Goal: Task Accomplishment & Management: Use online tool/utility

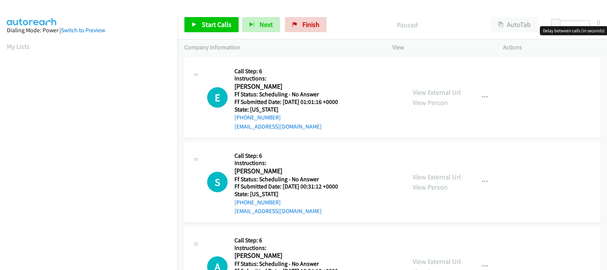
click at [569, 22] on div at bounding box center [572, 23] width 35 height 6
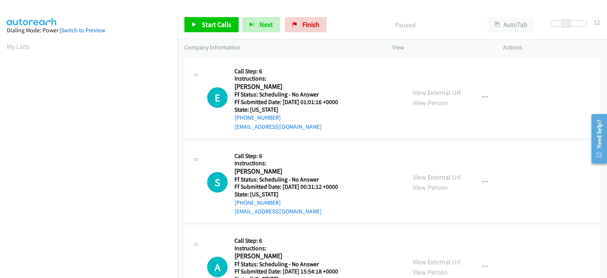
click at [572, 23] on div at bounding box center [569, 23] width 35 height 6
click at [571, 23] on span at bounding box center [566, 23] width 9 height 9
click at [568, 24] on span at bounding box center [569, 23] width 9 height 9
click at [425, 93] on link "View External Url" at bounding box center [437, 92] width 48 height 9
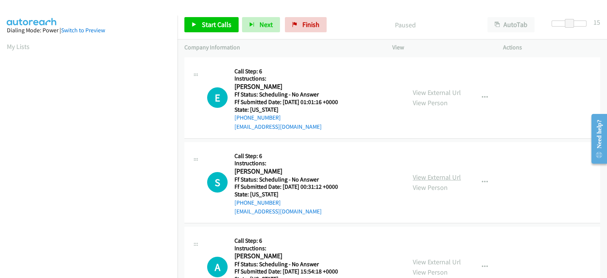
click at [435, 175] on link "View External Url" at bounding box center [437, 177] width 48 height 9
click at [424, 262] on link "View External Url" at bounding box center [437, 261] width 48 height 9
click at [203, 30] on link "Start Calls" at bounding box center [211, 24] width 54 height 15
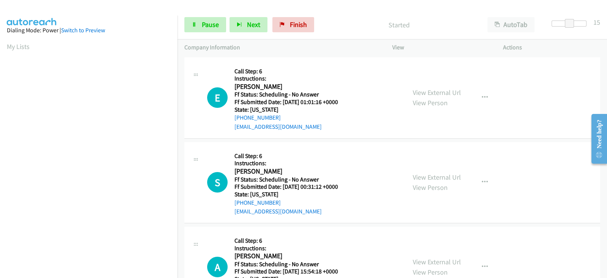
drag, startPoint x: 7, startPoint y: 150, endPoint x: 275, endPoint y: 48, distance: 287.1
click at [275, 48] on p "Company Information" at bounding box center [281, 47] width 194 height 9
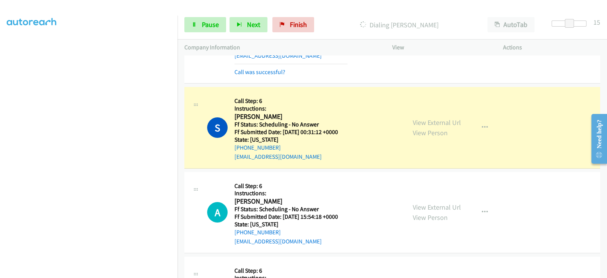
scroll to position [95, 0]
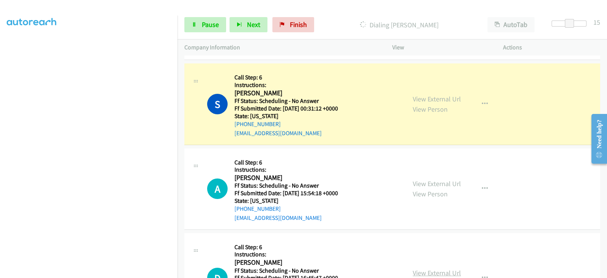
click at [423, 270] on link "View External Url" at bounding box center [437, 272] width 48 height 9
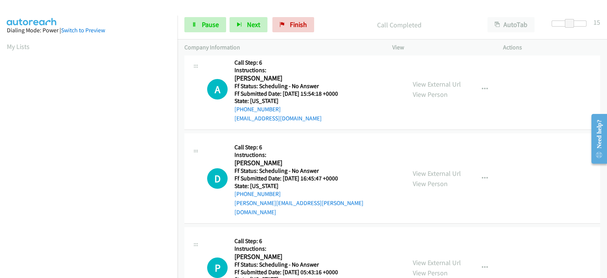
scroll to position [221, 0]
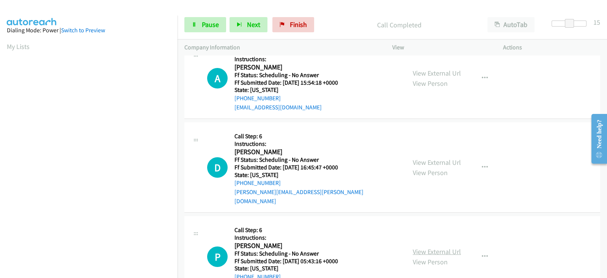
click at [416, 247] on link "View External Url" at bounding box center [437, 251] width 48 height 9
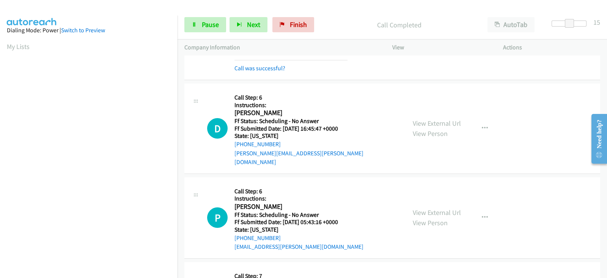
scroll to position [316, 0]
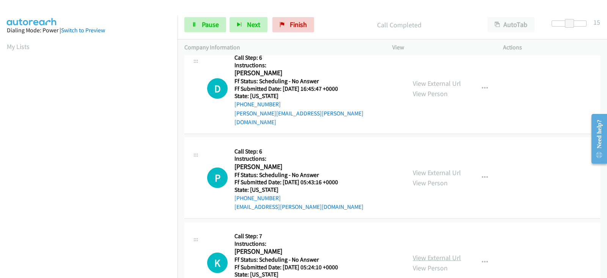
click at [416, 253] on link "View External Url" at bounding box center [437, 257] width 48 height 9
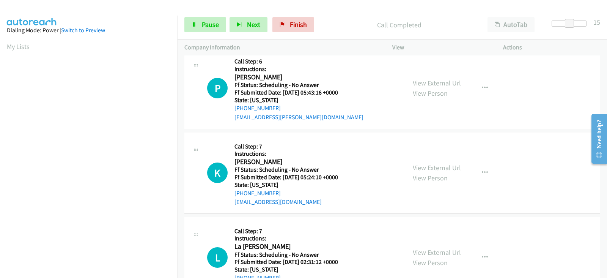
scroll to position [411, 0]
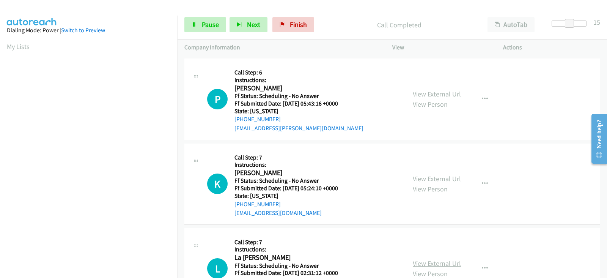
click at [421, 259] on link "View External Url" at bounding box center [437, 263] width 48 height 9
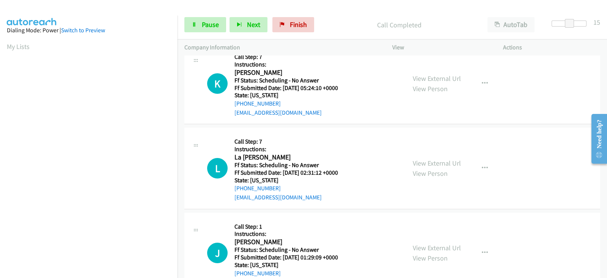
scroll to position [538, 0]
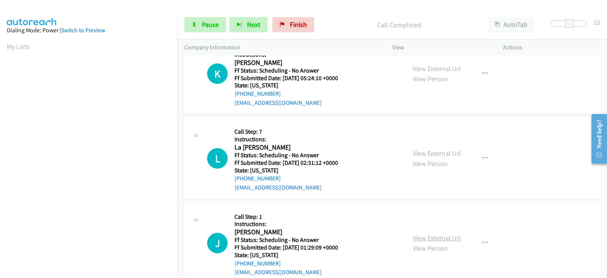
click at [416, 233] on link "View External Url" at bounding box center [437, 237] width 48 height 9
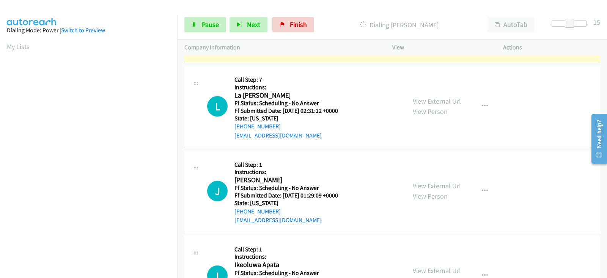
scroll to position [601, 0]
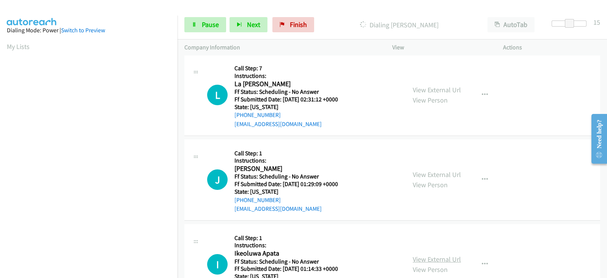
click at [427, 255] on link "View External Url" at bounding box center [437, 259] width 48 height 9
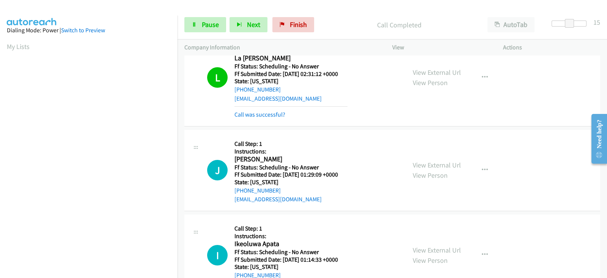
scroll to position [712, 0]
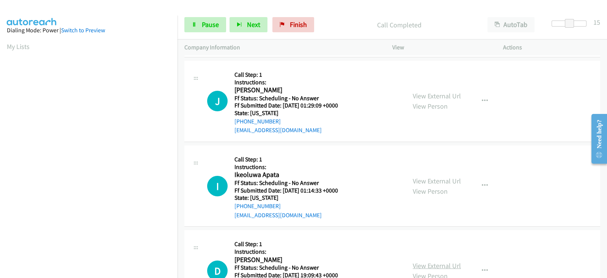
click at [424, 261] on link "View External Url" at bounding box center [437, 265] width 48 height 9
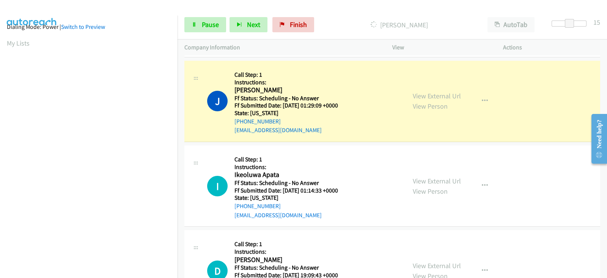
scroll to position [150, 0]
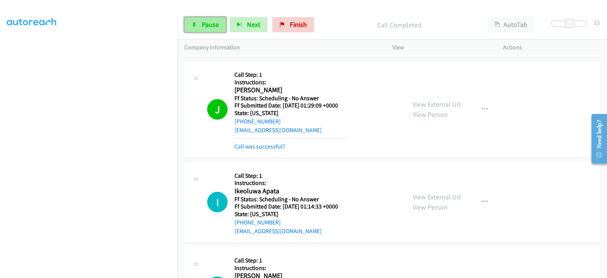
click at [202, 25] on span "Pause" at bounding box center [210, 24] width 17 height 9
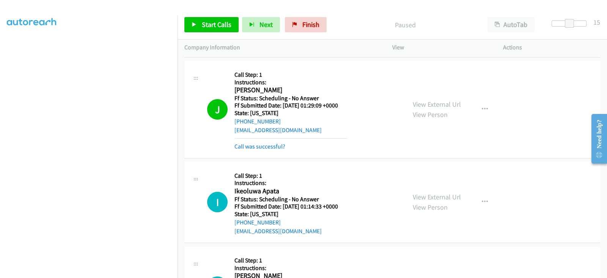
click at [220, 33] on div "Start Calls Pause Next Finish Paused AutoTab AutoTab 15" at bounding box center [393, 24] width 430 height 29
click at [222, 30] on link "Start Calls" at bounding box center [211, 24] width 54 height 15
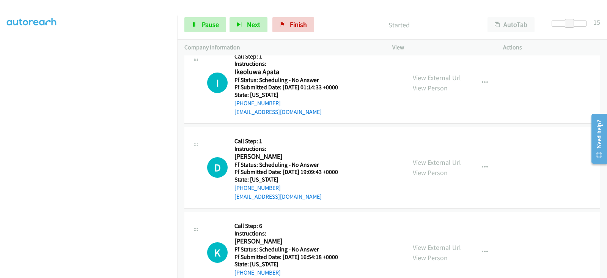
scroll to position [839, 0]
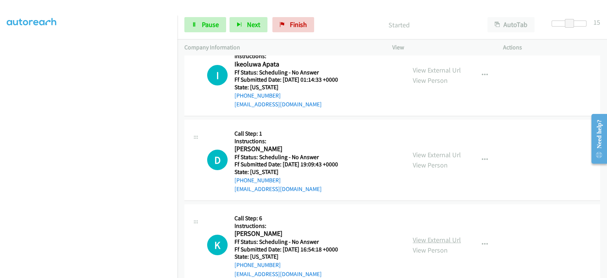
click at [416, 235] on link "View External Url" at bounding box center [437, 239] width 48 height 9
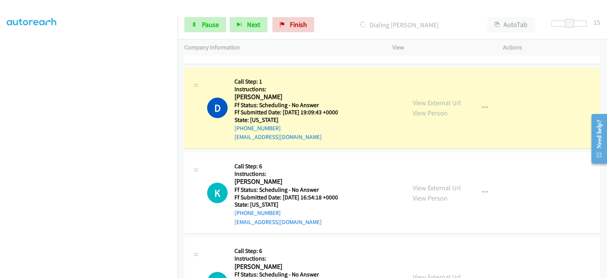
scroll to position [902, 0]
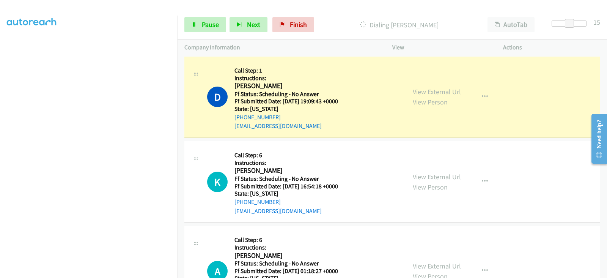
click at [427, 262] on link "View External Url" at bounding box center [437, 266] width 48 height 9
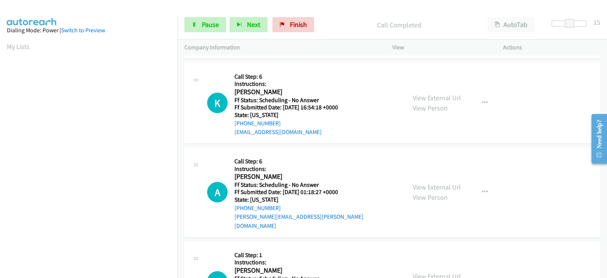
scroll to position [1013, 0]
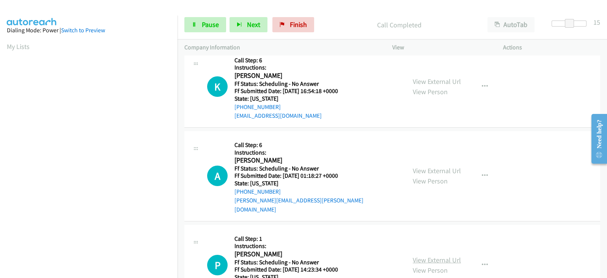
click at [419, 255] on link "View External Url" at bounding box center [437, 259] width 48 height 9
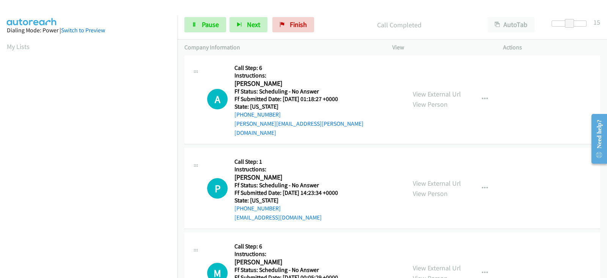
scroll to position [1108, 0]
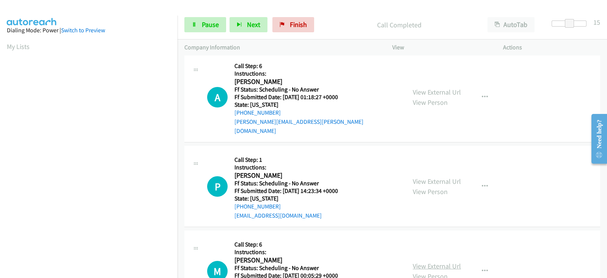
click at [419, 262] on link "View External Url" at bounding box center [437, 266] width 48 height 9
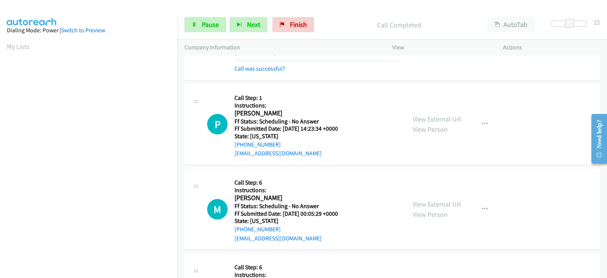
scroll to position [1203, 0]
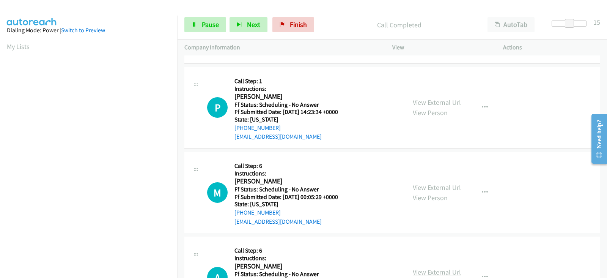
click at [422, 268] on link "View External Url" at bounding box center [437, 272] width 48 height 9
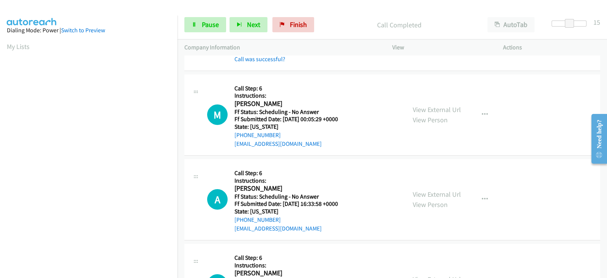
scroll to position [1297, 0]
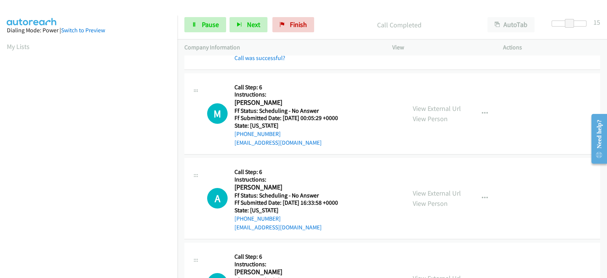
click at [421, 274] on link "View External Url" at bounding box center [437, 278] width 48 height 9
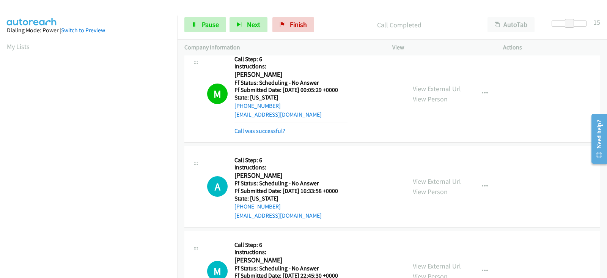
scroll to position [1424, 0]
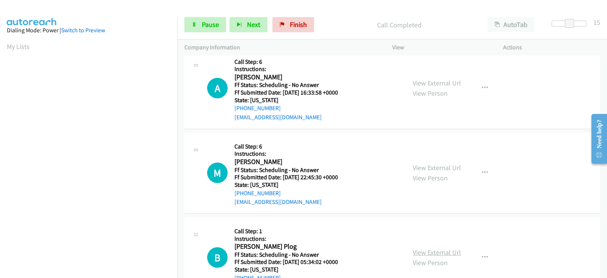
click at [420, 248] on link "View External Url" at bounding box center [437, 252] width 48 height 9
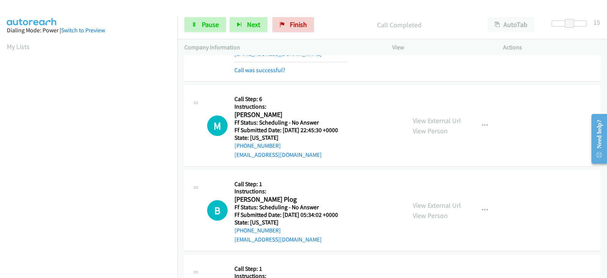
scroll to position [1503, 0]
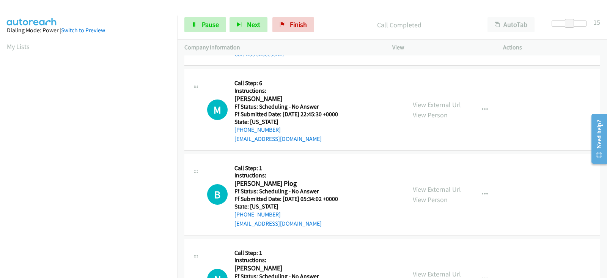
click at [420, 270] on link "View External Url" at bounding box center [437, 274] width 48 height 9
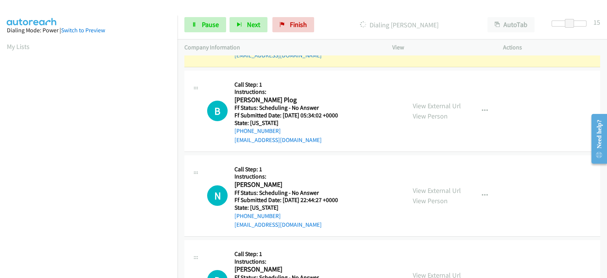
scroll to position [1598, 0]
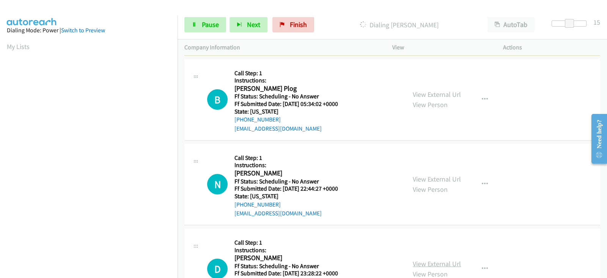
click at [423, 259] on link "View External Url" at bounding box center [437, 263] width 48 height 9
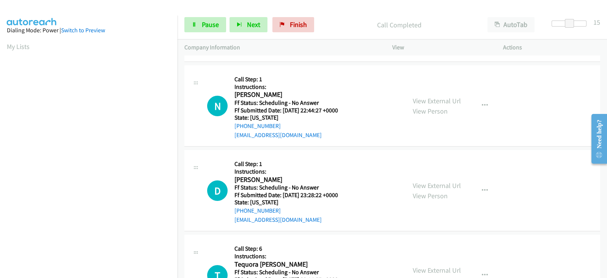
scroll to position [1709, 0]
click at [424, 265] on link "View External Url" at bounding box center [437, 269] width 48 height 9
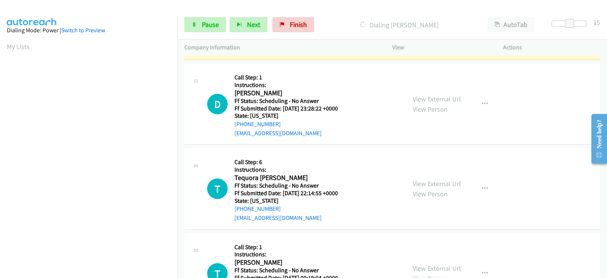
scroll to position [1804, 0]
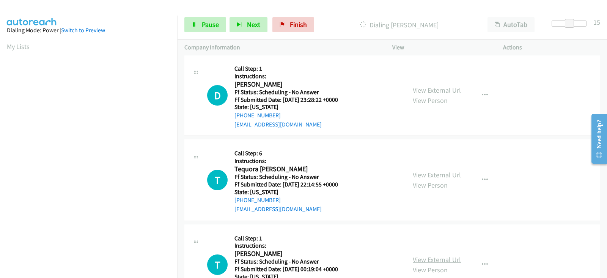
click at [419, 255] on link "View External Url" at bounding box center [437, 259] width 48 height 9
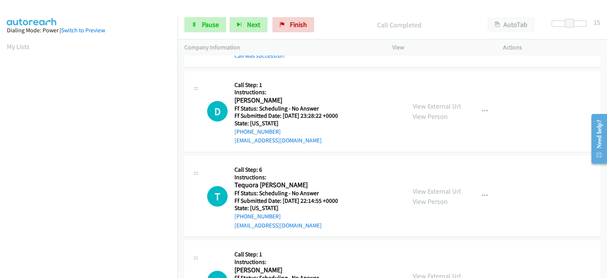
scroll to position [1820, 0]
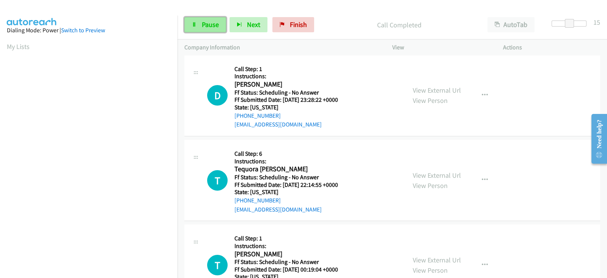
click at [211, 25] on span "Pause" at bounding box center [210, 24] width 17 height 9
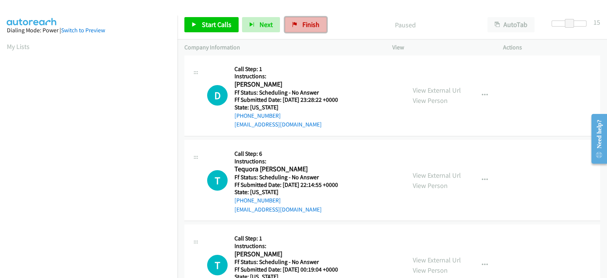
click at [309, 24] on span "Finish" at bounding box center [311, 24] width 17 height 9
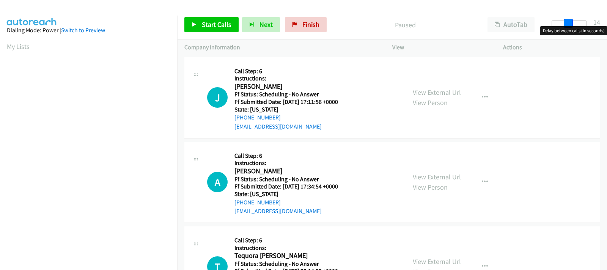
click at [571, 22] on div at bounding box center [569, 23] width 35 height 6
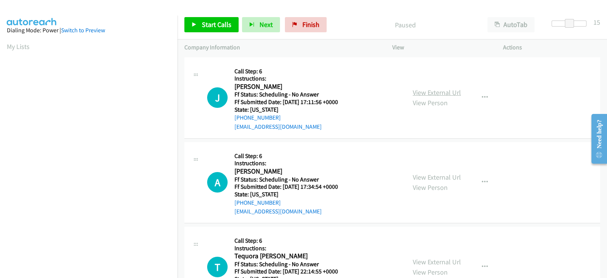
click at [427, 93] on link "View External Url" at bounding box center [437, 92] width 48 height 9
click at [432, 181] on link "View External Url" at bounding box center [437, 177] width 48 height 9
click at [423, 259] on link "View External Url" at bounding box center [437, 261] width 48 height 9
click at [205, 26] on span "Start Calls" at bounding box center [217, 24] width 30 height 9
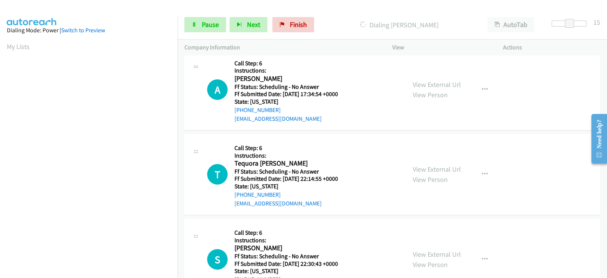
scroll to position [95, 0]
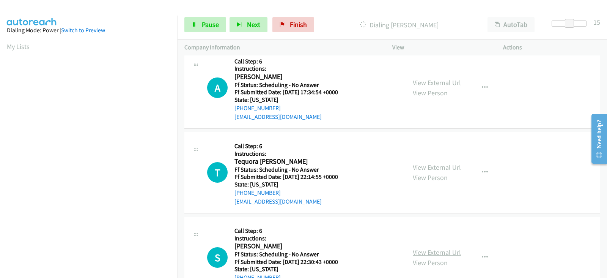
click at [413, 252] on link "View External Url" at bounding box center [437, 252] width 48 height 9
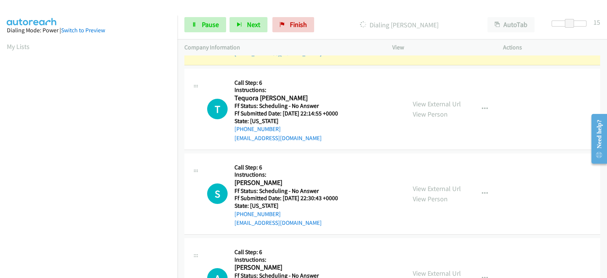
scroll to position [222, 0]
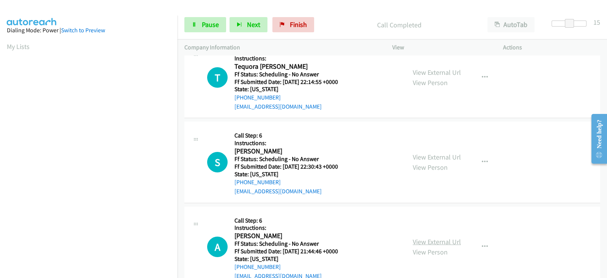
click at [418, 242] on link "View External Url" at bounding box center [437, 241] width 48 height 9
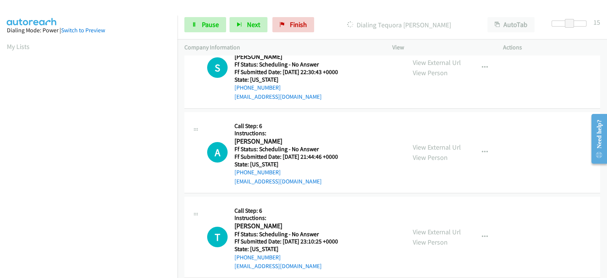
scroll to position [285, 0]
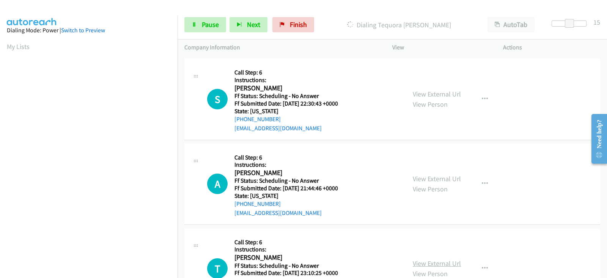
click at [415, 261] on link "View External Url" at bounding box center [437, 263] width 48 height 9
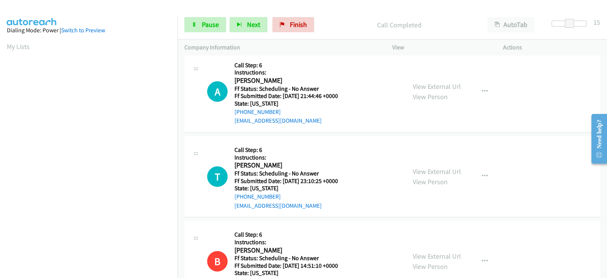
scroll to position [419, 0]
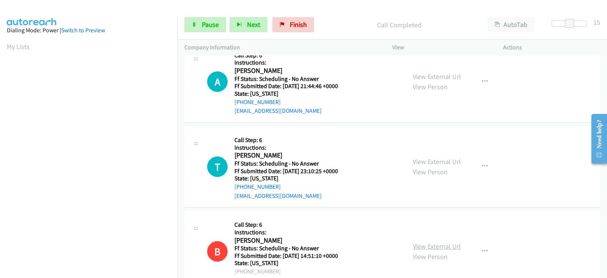
click at [419, 245] on link "View External Url" at bounding box center [437, 246] width 48 height 9
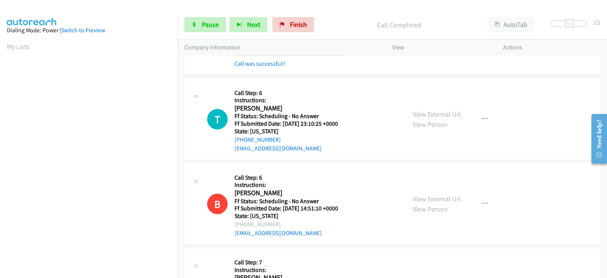
scroll to position [514, 0]
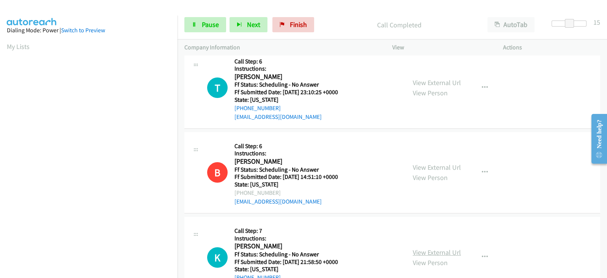
click at [413, 248] on link "View External Url" at bounding box center [437, 252] width 48 height 9
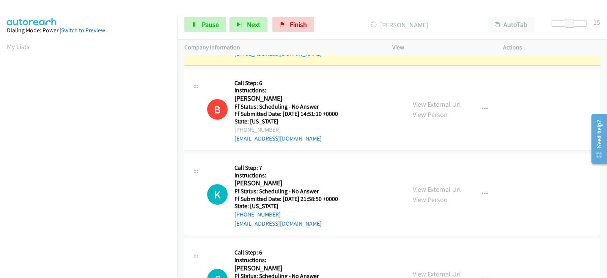
scroll to position [609, 0]
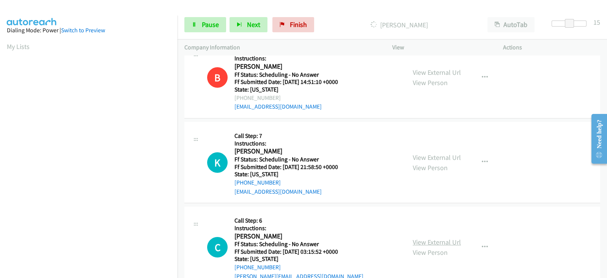
click at [415, 238] on link "View External Url" at bounding box center [437, 242] width 48 height 9
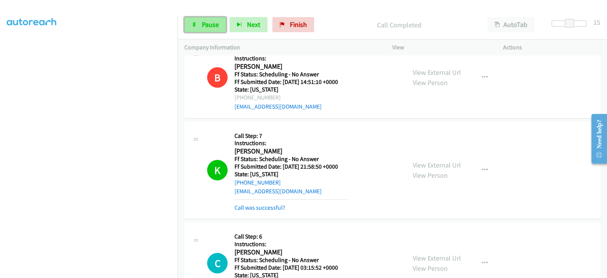
click at [209, 24] on span "Pause" at bounding box center [210, 24] width 17 height 9
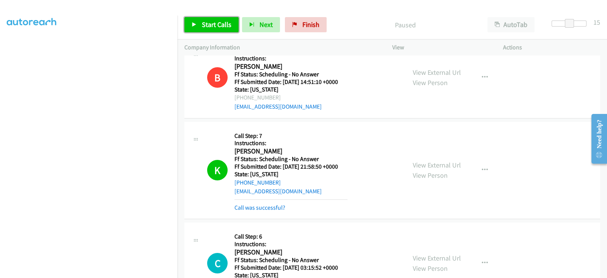
click at [208, 19] on link "Start Calls" at bounding box center [211, 24] width 54 height 15
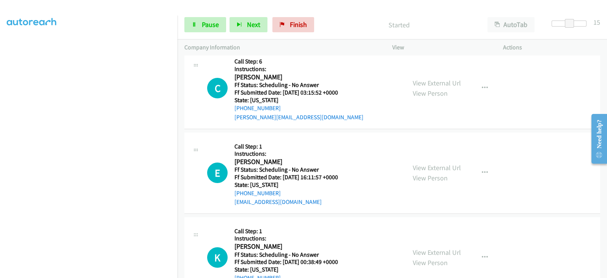
scroll to position [815, 0]
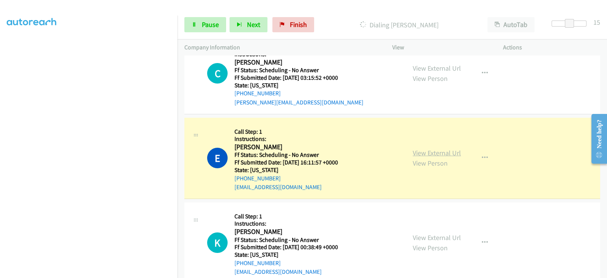
click at [422, 151] on link "View External Url" at bounding box center [437, 152] width 48 height 9
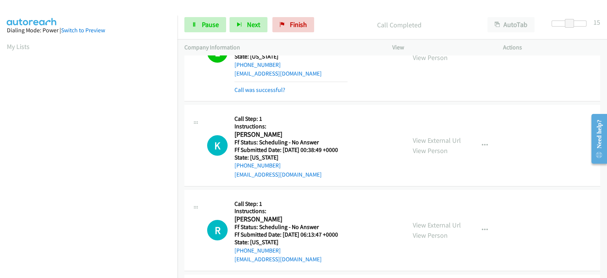
scroll to position [942, 0]
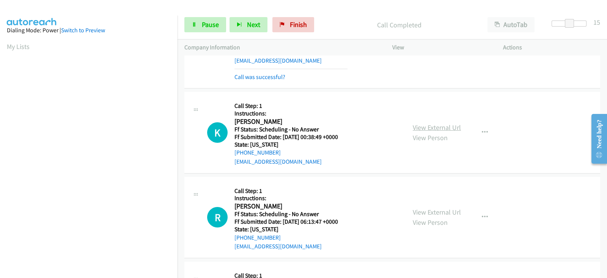
click at [427, 128] on link "View External Url" at bounding box center [437, 127] width 48 height 9
click at [418, 209] on link "View External Url" at bounding box center [437, 212] width 48 height 9
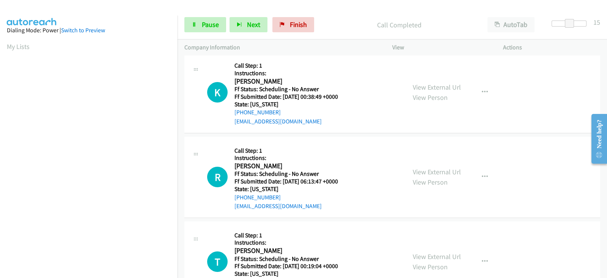
scroll to position [974, 0]
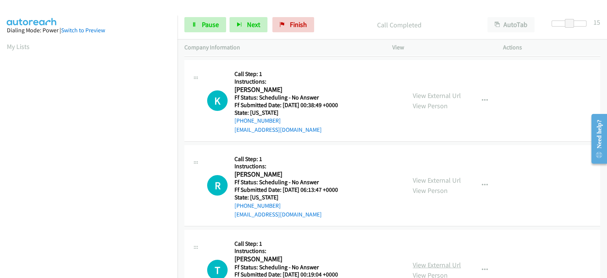
click at [414, 265] on link "View External Url" at bounding box center [437, 264] width 48 height 9
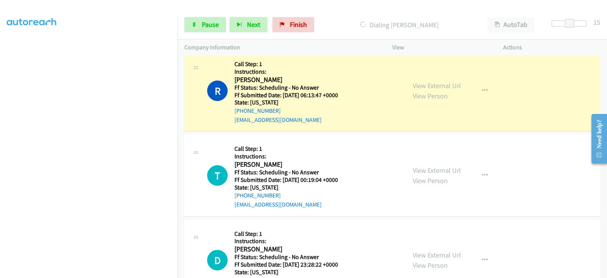
scroll to position [0, 0]
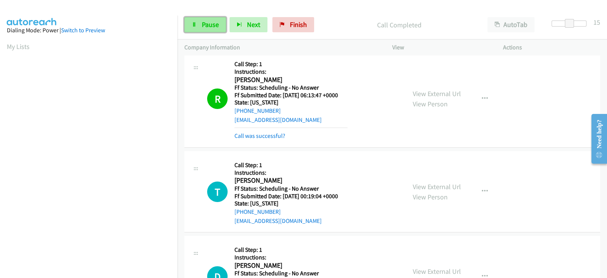
click at [209, 26] on span "Pause" at bounding box center [210, 24] width 17 height 9
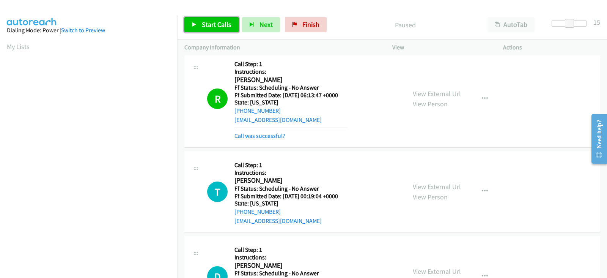
click at [214, 25] on span "Start Calls" at bounding box center [217, 24] width 30 height 9
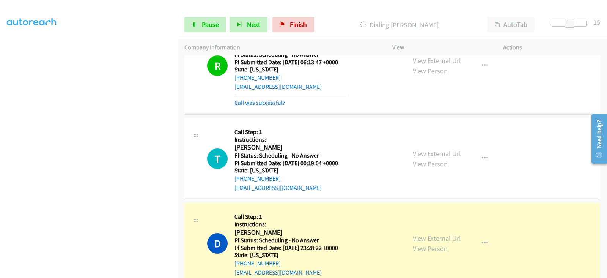
scroll to position [1148, 0]
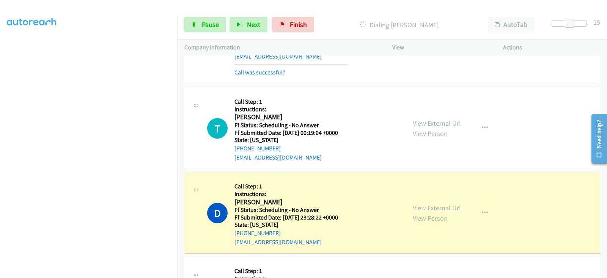
click at [413, 207] on link "View External Url" at bounding box center [437, 207] width 48 height 9
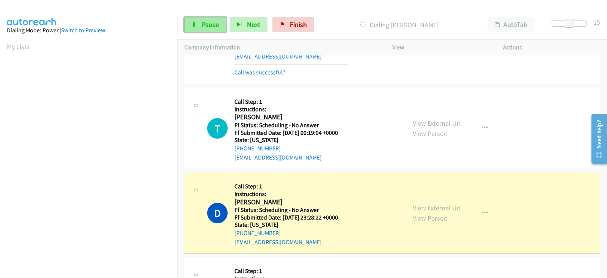
click at [208, 25] on span "Pause" at bounding box center [210, 24] width 17 height 9
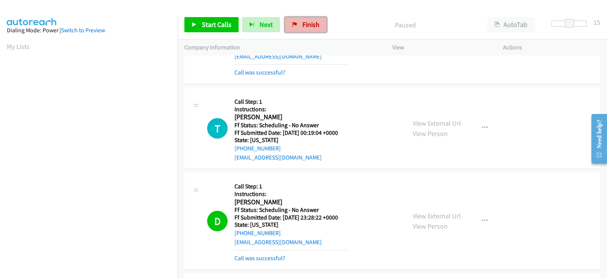
click at [299, 26] on link "Finish" at bounding box center [306, 24] width 42 height 15
